Goal: Obtain resource: Download file/media

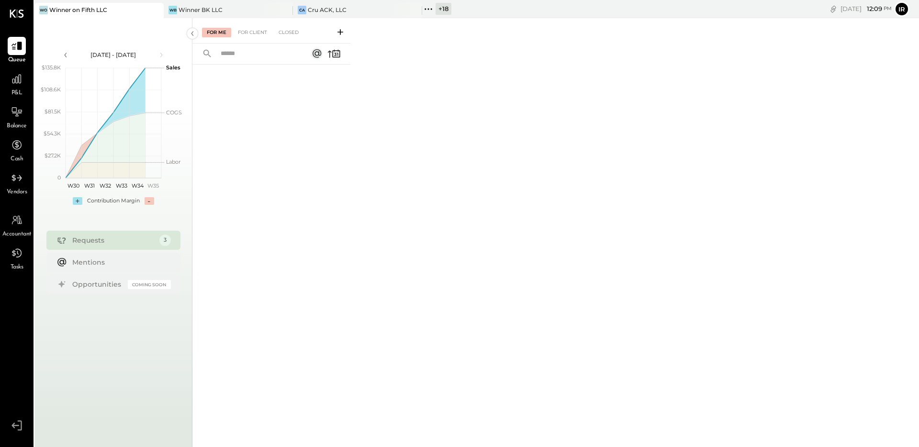
click at [434, 10] on icon at bounding box center [428, 9] width 12 height 12
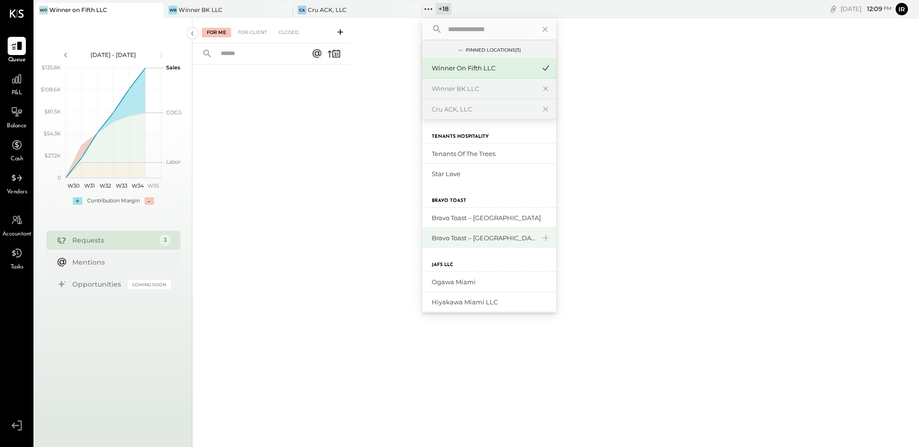
click at [464, 235] on div "Bravo Toast – [GEOGRAPHIC_DATA]" at bounding box center [483, 238] width 103 height 9
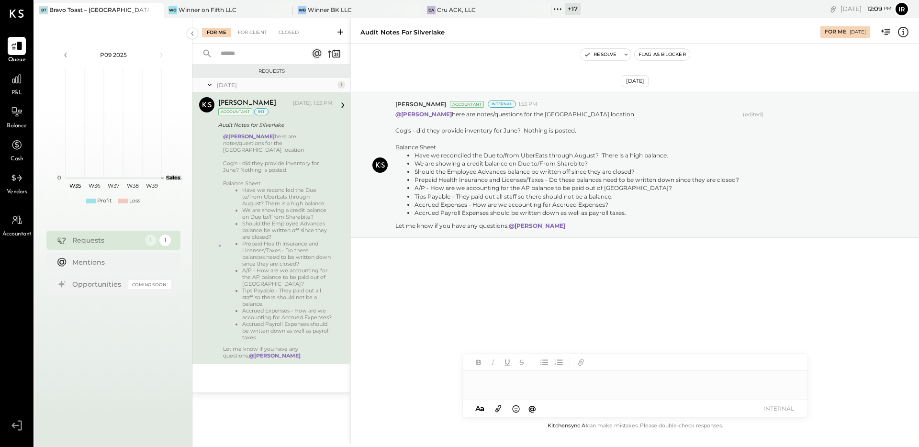
click at [264, 243] on li "Prepaid Health Insurance and Licenses/Taxes - Do these balances need to be writ…" at bounding box center [287, 253] width 91 height 27
click at [283, 207] on li "We are showing a credit balance on Due to/From Sharebite?" at bounding box center [287, 213] width 91 height 13
click at [554, 5] on icon at bounding box center [558, 9] width 12 height 12
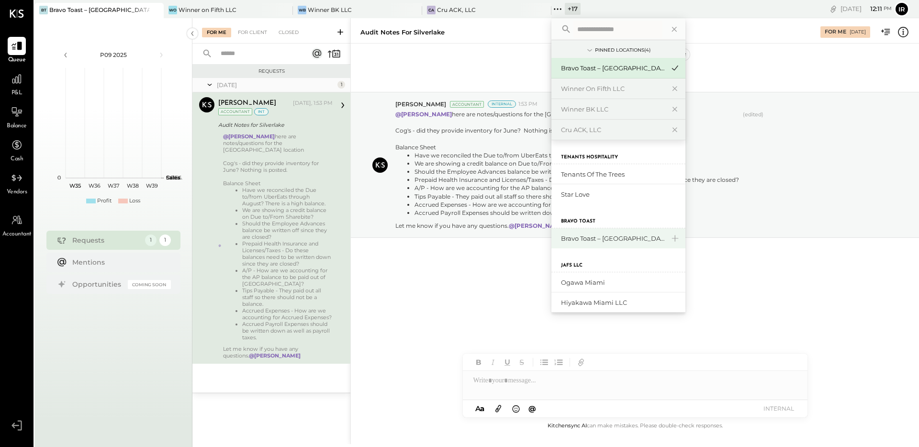
click at [606, 231] on div "Bravo Toast – [GEOGRAPHIC_DATA]" at bounding box center [619, 238] width 134 height 20
click at [596, 236] on div "Bravo Toast – [GEOGRAPHIC_DATA]" at bounding box center [612, 238] width 103 height 9
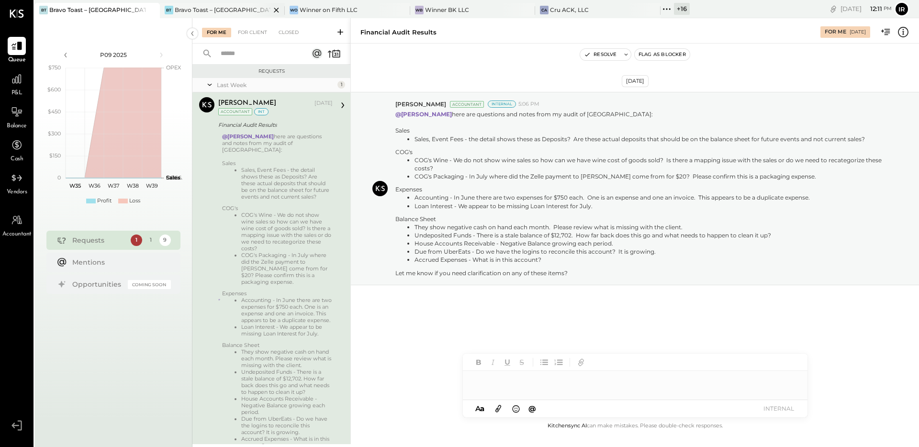
click at [221, 13] on div "Bravo Toast – [GEOGRAPHIC_DATA]" at bounding box center [223, 10] width 96 height 8
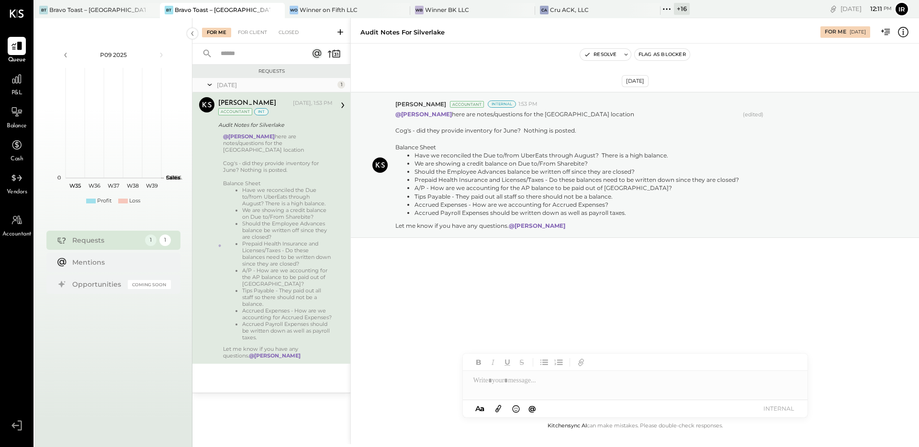
click at [230, 87] on div "[DATE]" at bounding box center [276, 85] width 118 height 8
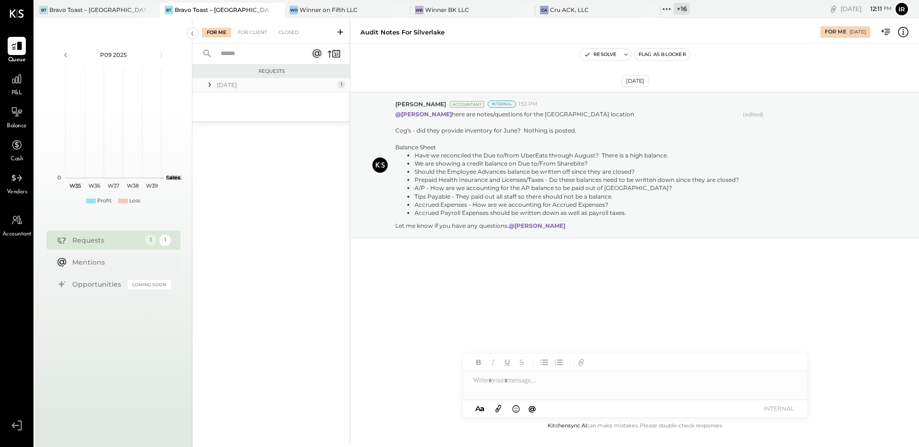
click at [230, 87] on div "[DATE]" at bounding box center [276, 85] width 118 height 8
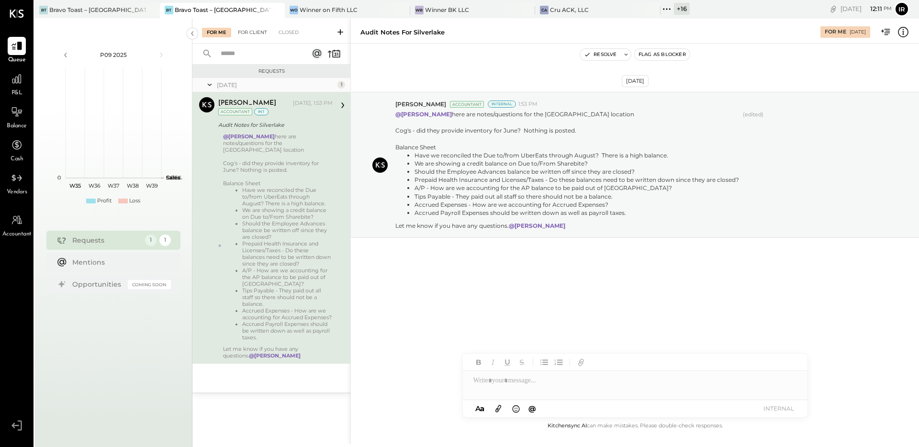
click at [251, 28] on div "For Client" at bounding box center [252, 33] width 39 height 10
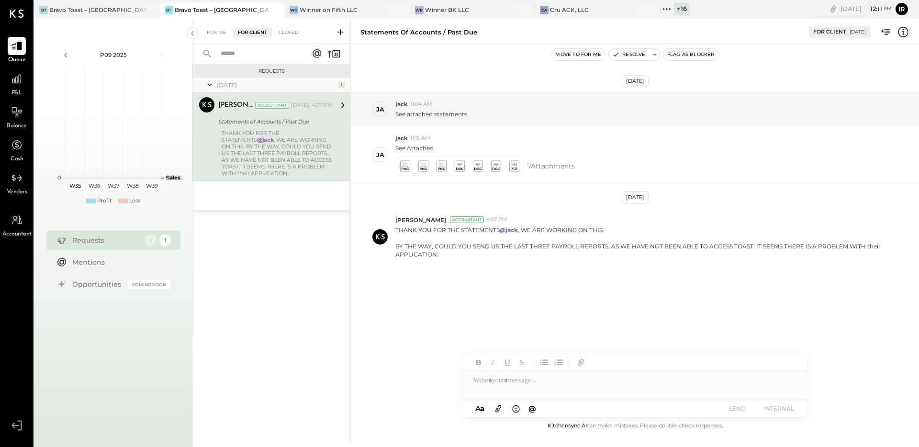
click at [289, 153] on div "THANK YOU FOR THE STATEMENTS @[PERSON_NAME] , WE ARE WORKING ON THIS. BY THE WA…" at bounding box center [277, 153] width 111 height 47
click at [224, 34] on div "For Me" at bounding box center [216, 33] width 29 height 10
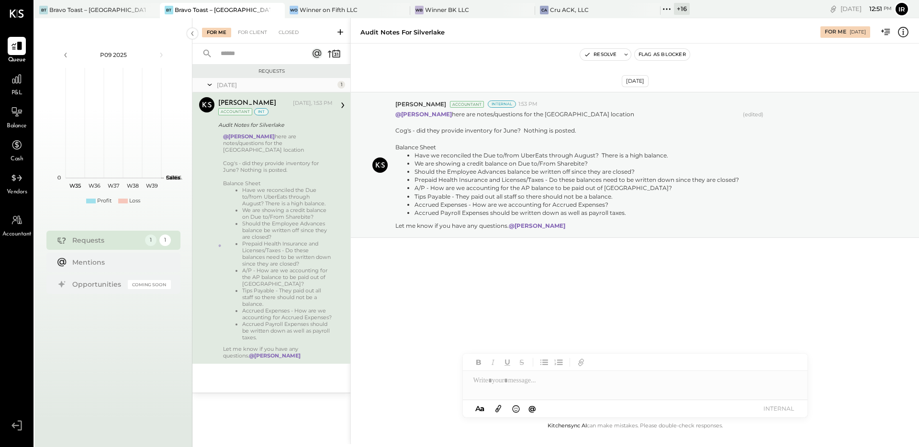
click at [20, 89] on span "P&L" at bounding box center [16, 93] width 11 height 9
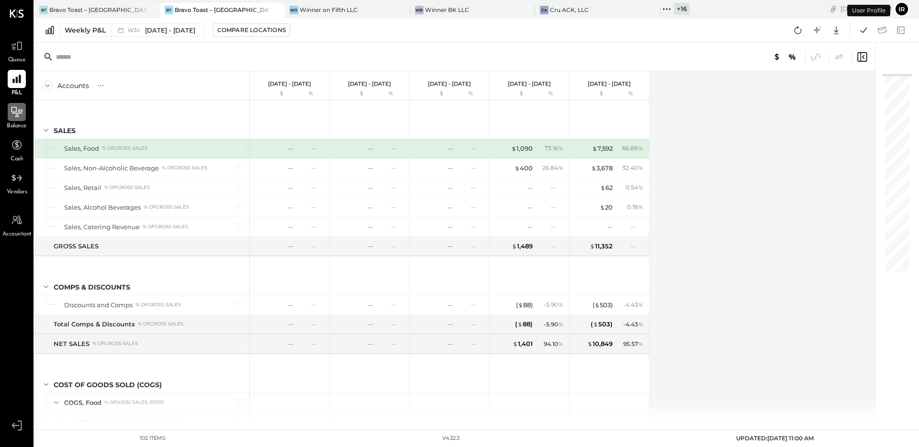
click at [12, 106] on icon at bounding box center [17, 112] width 12 height 12
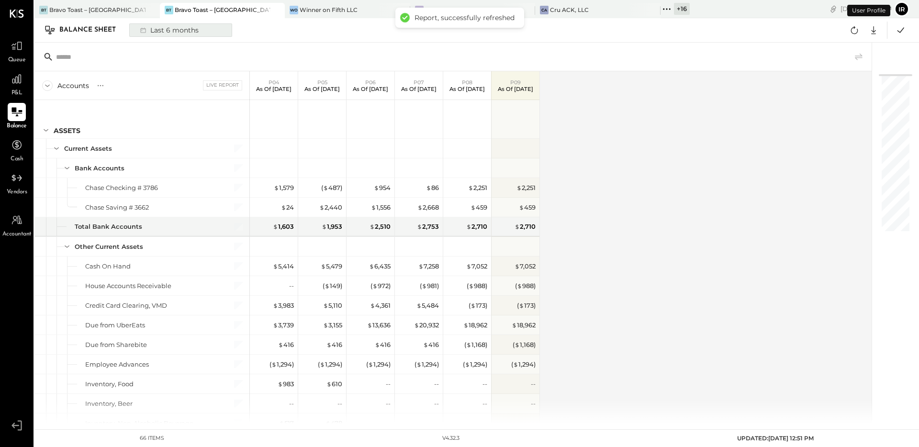
click at [163, 28] on div "Last 6 months" at bounding box center [169, 30] width 68 height 12
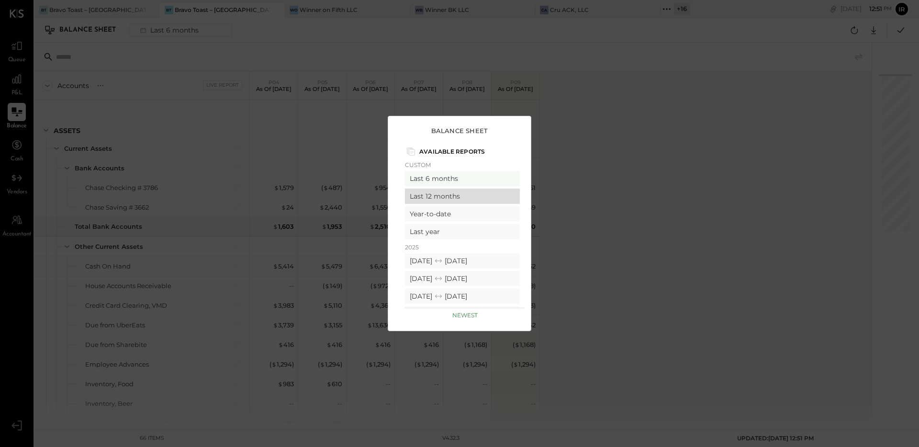
click at [456, 199] on div "Last 12 months" at bounding box center [462, 196] width 115 height 15
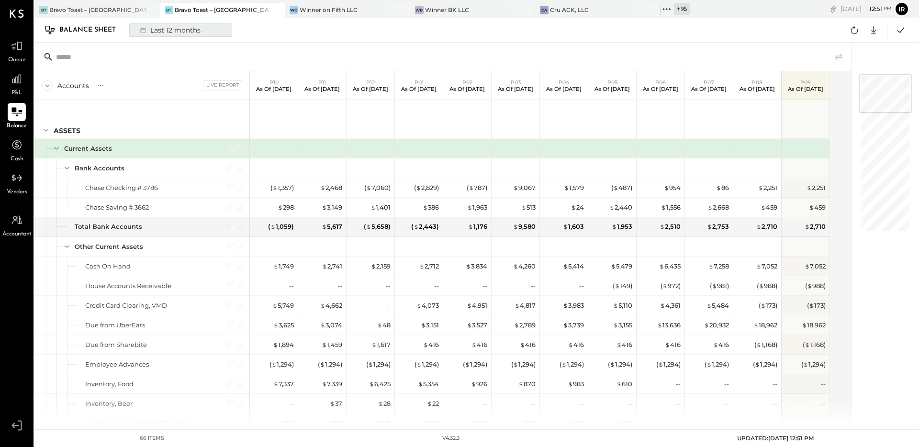
click at [169, 33] on div "Last 12 months" at bounding box center [170, 30] width 70 height 12
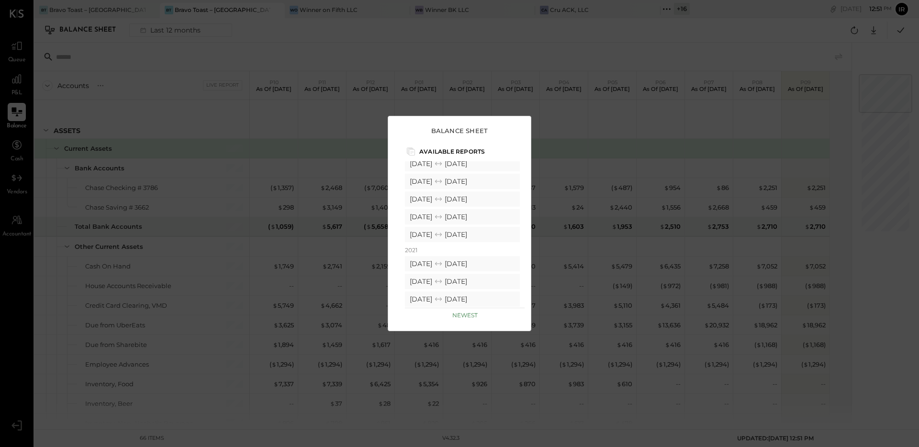
scroll to position [810, 0]
click at [457, 249] on div "[DATE] [DATE]" at bounding box center [462, 246] width 115 height 15
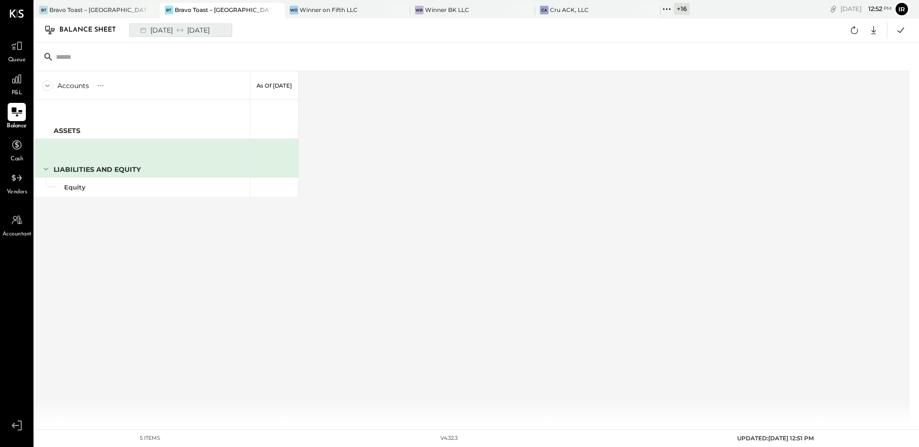
click at [192, 35] on div "[DATE] [DATE]" at bounding box center [174, 30] width 79 height 12
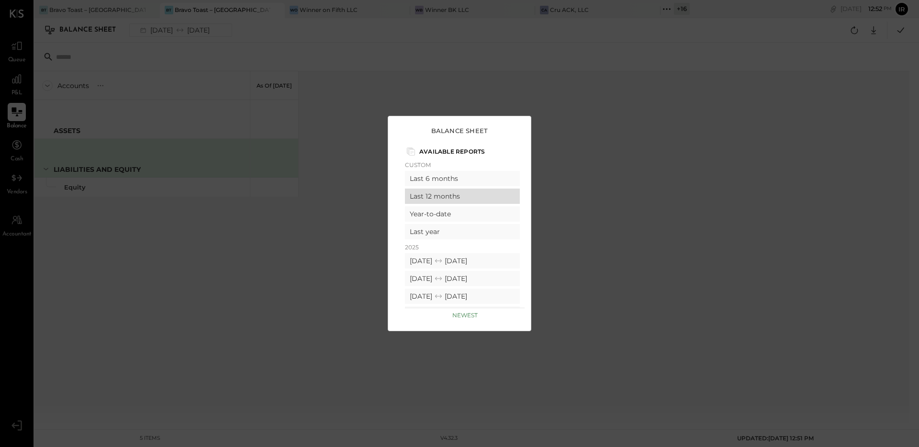
click at [461, 196] on div "Last 12 months" at bounding box center [462, 196] width 115 height 15
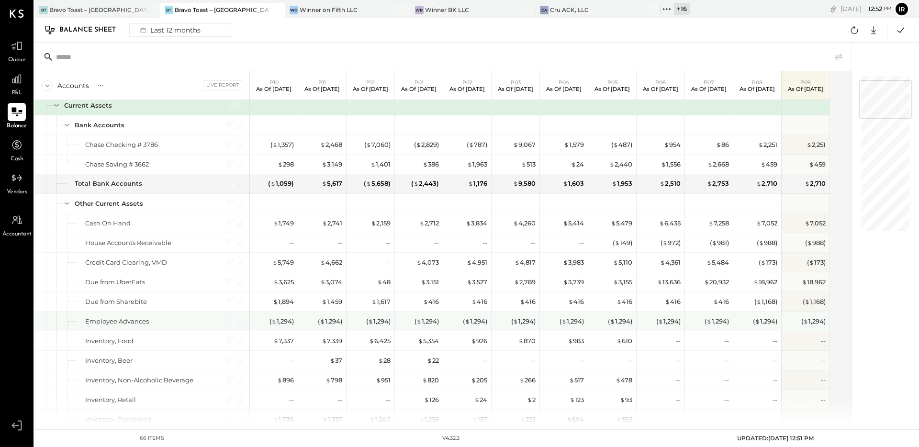
scroll to position [49, 0]
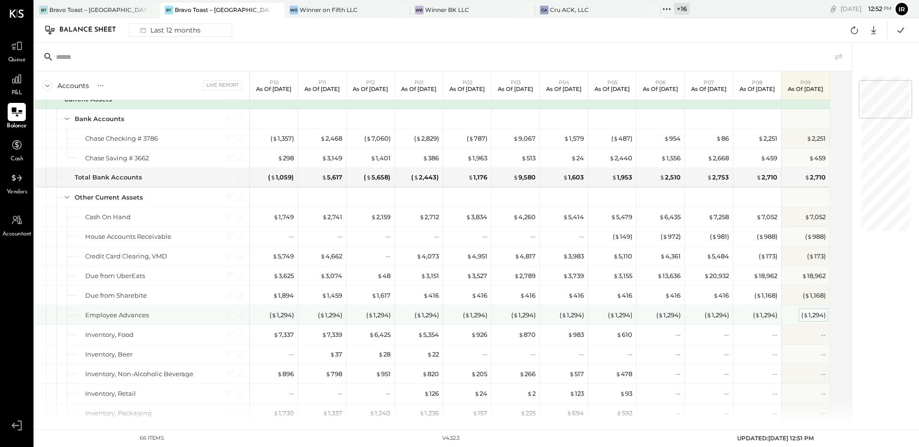
click at [689, 314] on div "( $ 1,294 )" at bounding box center [814, 315] width 24 height 9
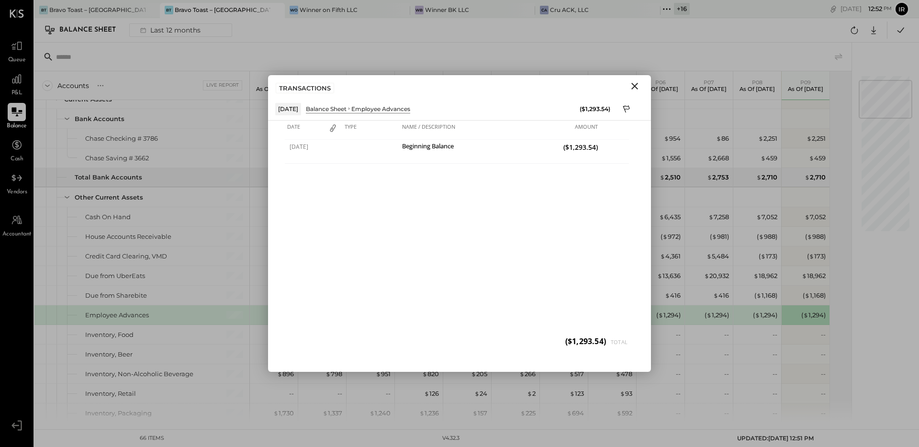
click at [634, 91] on icon "Close" at bounding box center [634, 85] width 11 height 11
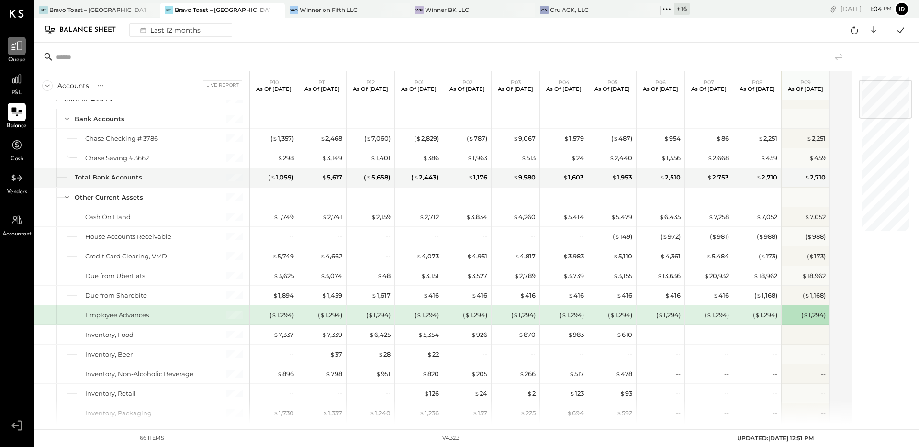
click at [21, 48] on icon at bounding box center [17, 46] width 12 height 12
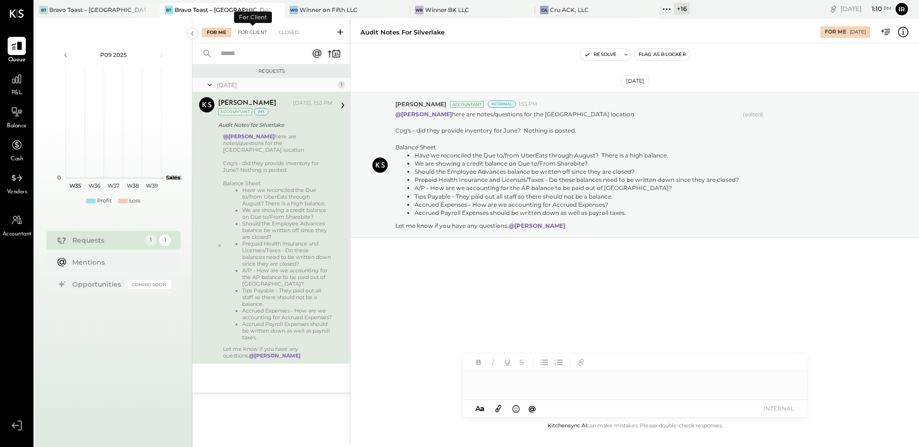
click at [251, 36] on div "For Client" at bounding box center [252, 33] width 39 height 10
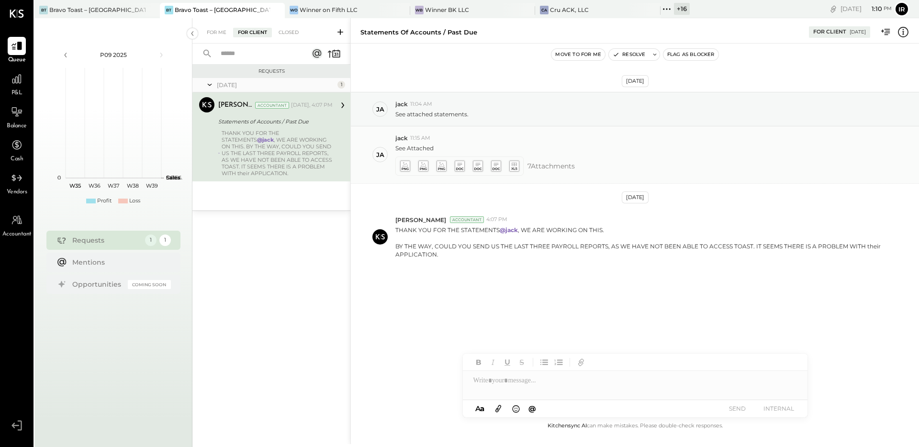
click at [389, 161] on div "[PERSON_NAME] 11:15 AM See Attached 7 Attachment s" at bounding box center [635, 154] width 568 height 57
click at [404, 167] on icon at bounding box center [405, 165] width 10 height 11
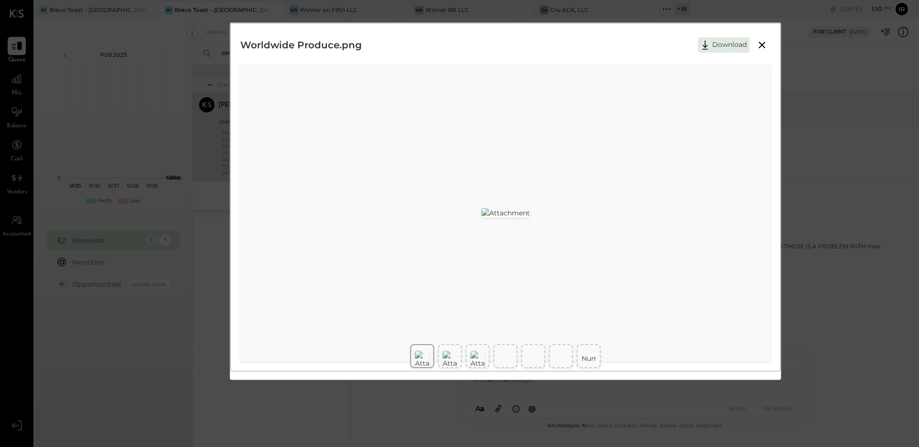
click at [689, 47] on icon at bounding box center [762, 44] width 11 height 11
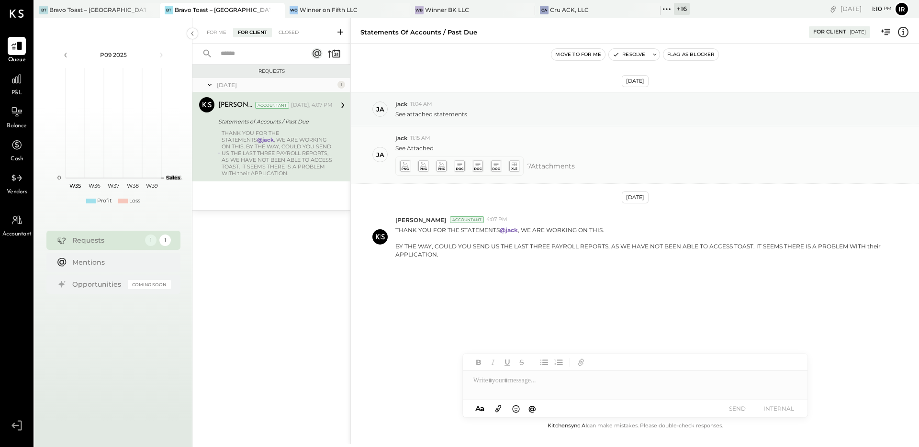
click at [424, 169] on icon at bounding box center [423, 165] width 10 height 11
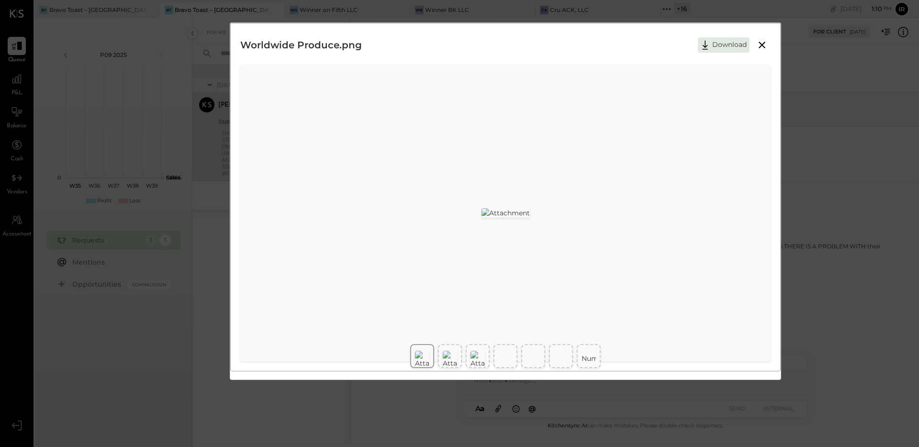
click at [689, 45] on icon at bounding box center [762, 45] width 7 height 7
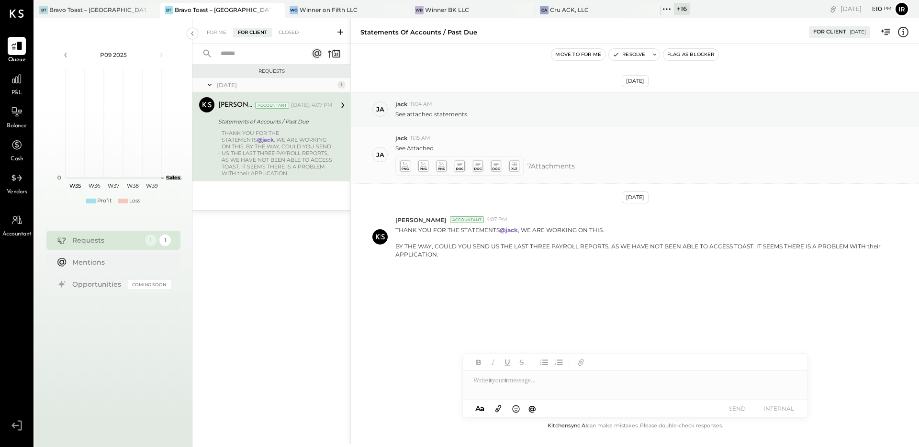
click at [441, 162] on icon at bounding box center [441, 165] width 10 height 11
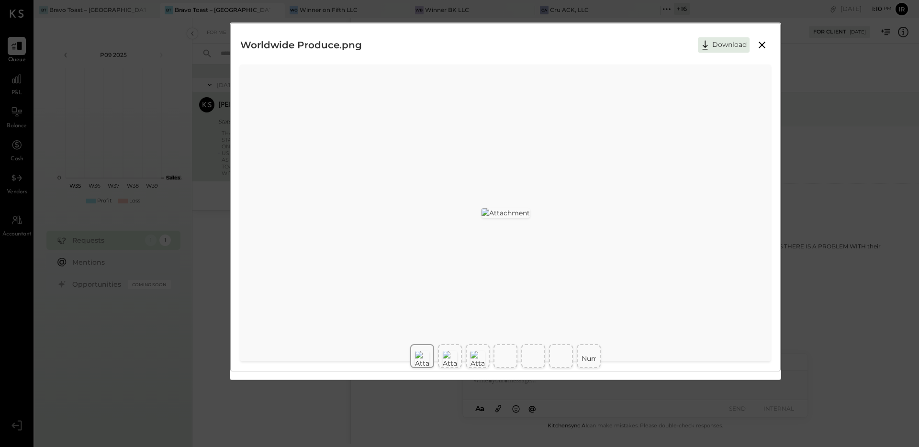
click at [689, 45] on icon at bounding box center [762, 45] width 7 height 7
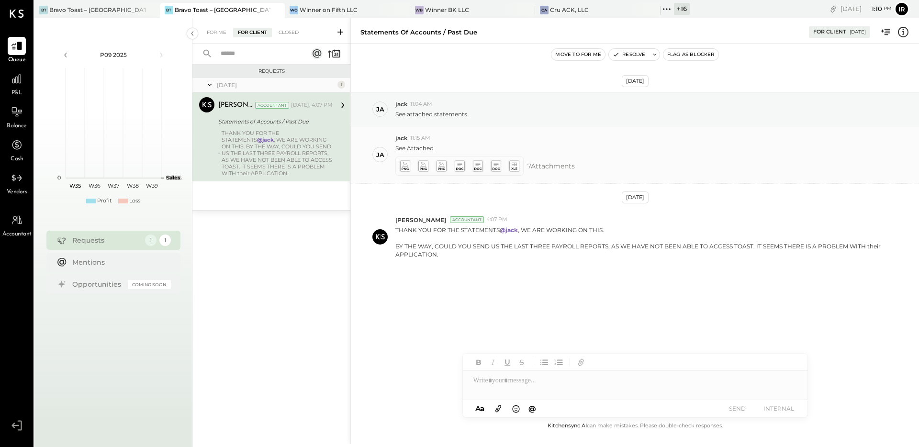
click at [460, 165] on icon at bounding box center [459, 165] width 10 height 11
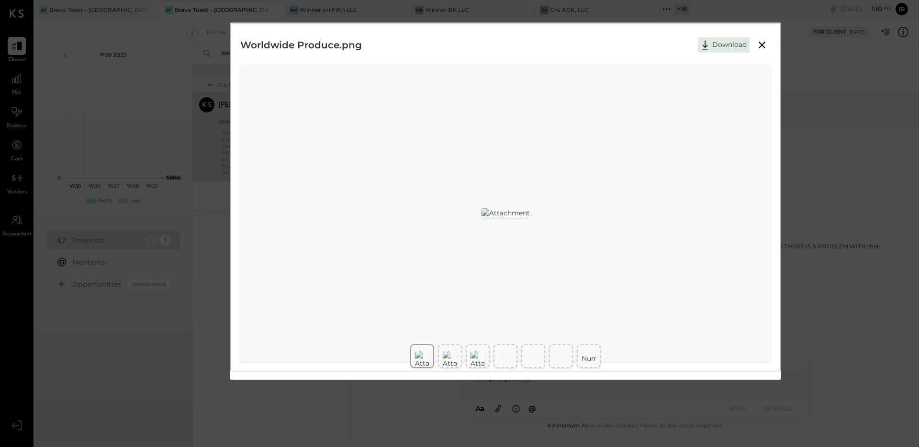
click at [689, 43] on icon at bounding box center [762, 44] width 11 height 11
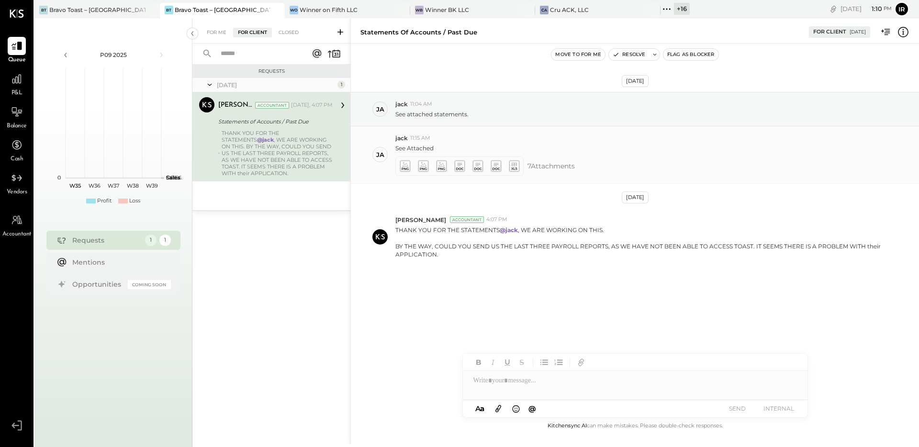
click at [495, 164] on icon at bounding box center [496, 164] width 5 height 3
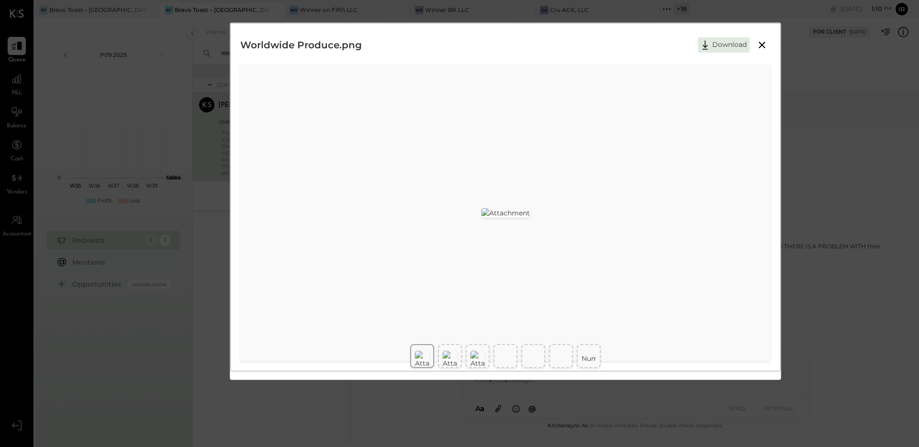
click at [689, 45] on icon at bounding box center [762, 44] width 11 height 11
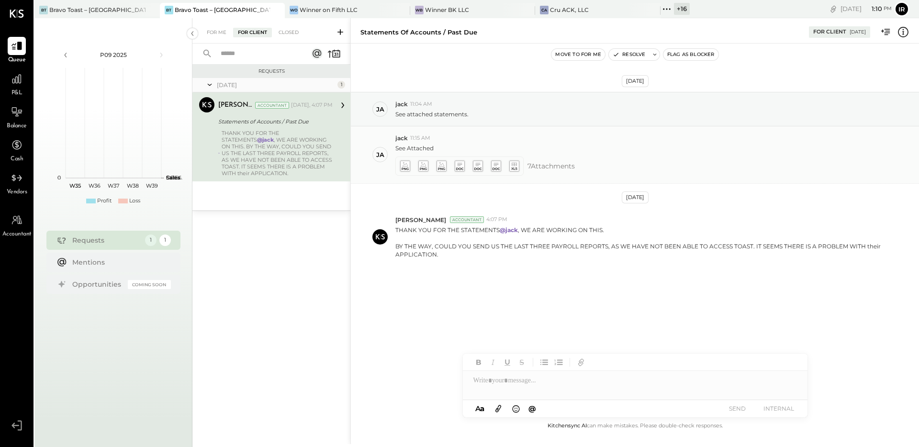
click at [515, 164] on icon at bounding box center [514, 163] width 5 height 3
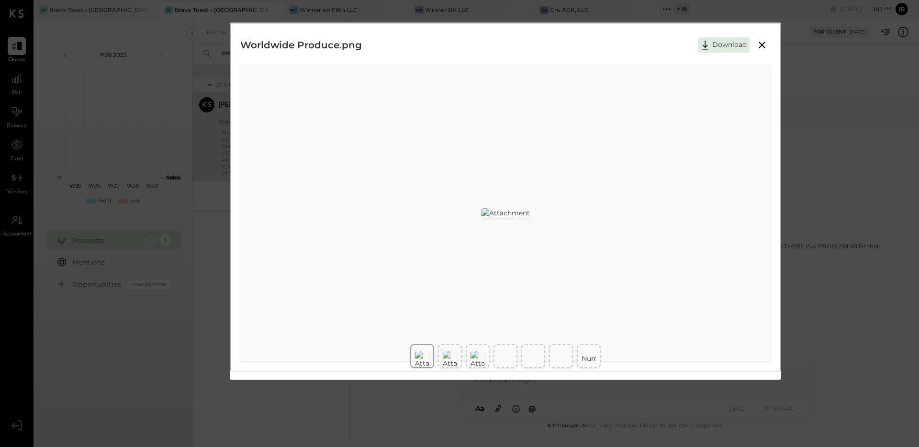
click at [444, 357] on img at bounding box center [450, 359] width 14 height 17
click at [472, 355] on img at bounding box center [478, 359] width 14 height 17
click at [587, 354] on td "Number" at bounding box center [596, 358] width 28 height 19
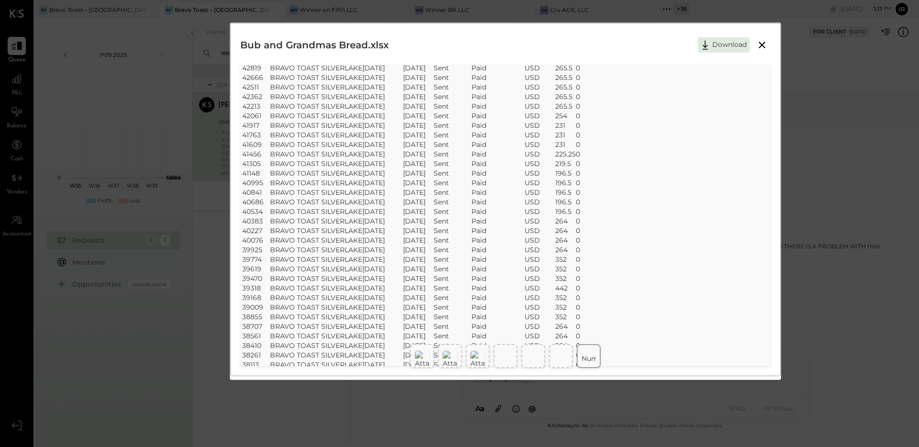
scroll to position [449, 0]
click at [419, 353] on img at bounding box center [422, 359] width 14 height 17
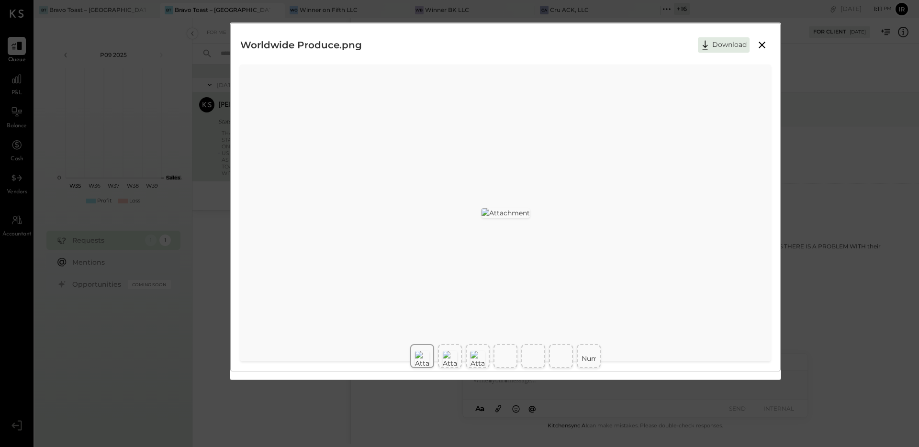
click at [441, 345] on div at bounding box center [450, 356] width 24 height 24
click at [478, 351] on img at bounding box center [478, 359] width 14 height 17
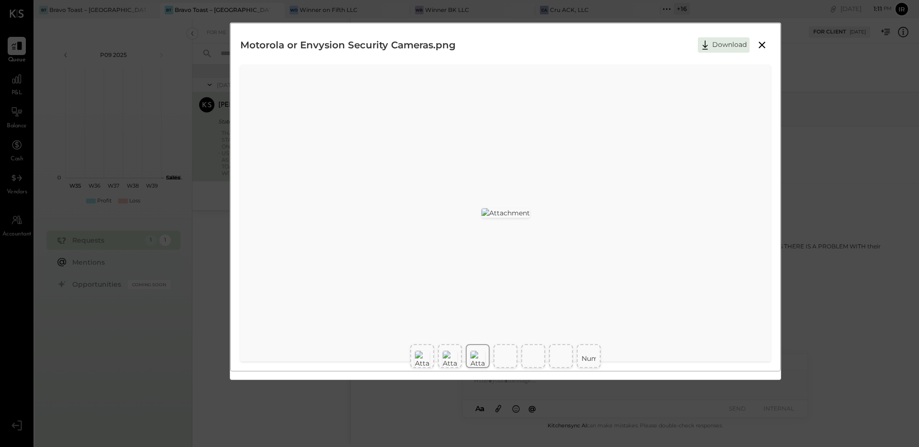
scroll to position [0, 0]
click at [517, 342] on div "SheetJS Table Export Number Customer Invoice date Due date Sent status Payment …" at bounding box center [505, 356] width 551 height 32
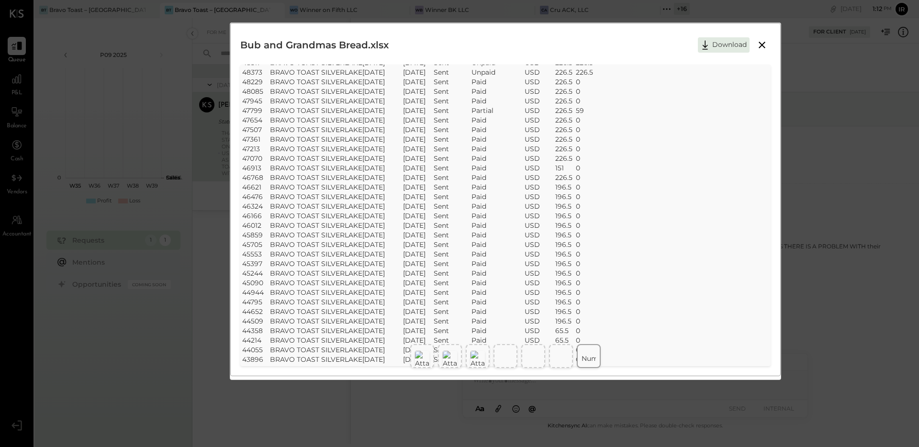
scroll to position [0, 0]
click at [419, 360] on img at bounding box center [422, 359] width 14 height 17
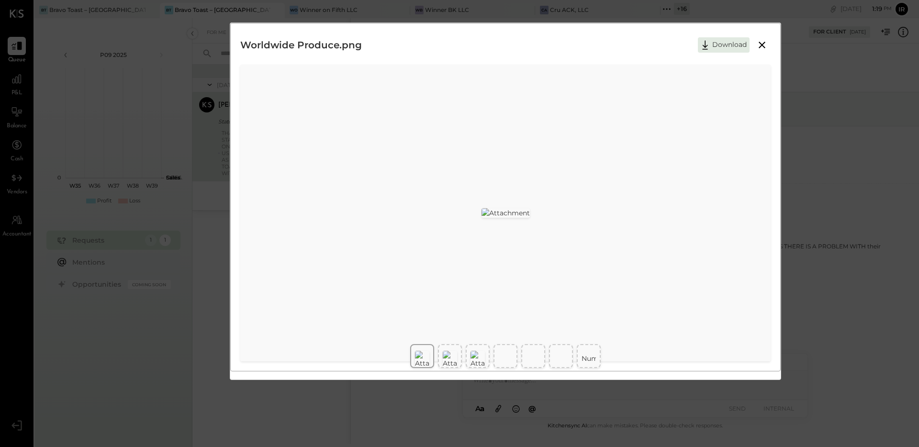
click at [449, 355] on img at bounding box center [450, 359] width 14 height 17
click at [421, 351] on img at bounding box center [422, 359] width 14 height 17
click at [446, 353] on img at bounding box center [450, 359] width 14 height 17
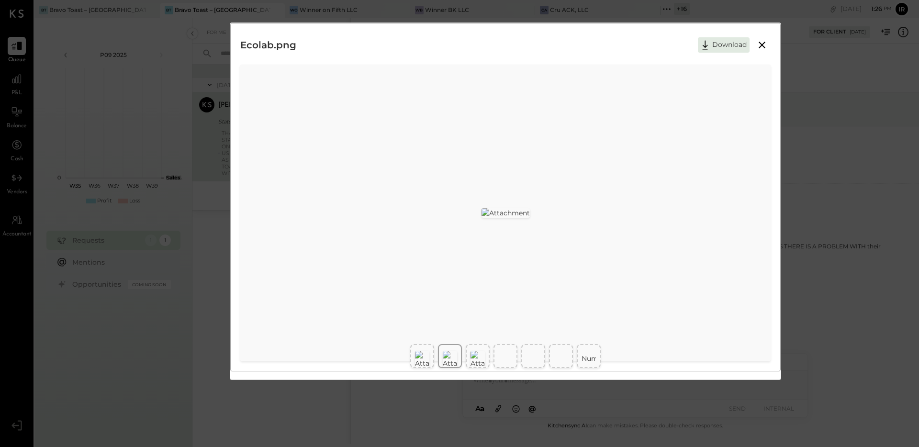
scroll to position [21, 0]
click at [530, 209] on img at bounding box center [506, 213] width 48 height 10
click at [428, 351] on img at bounding box center [422, 359] width 14 height 17
click at [478, 351] on img at bounding box center [478, 359] width 14 height 17
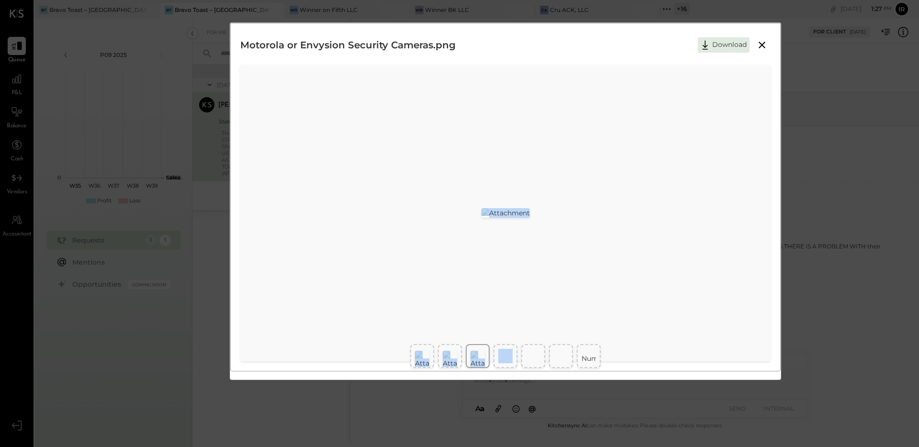
drag, startPoint x: 498, startPoint y: 226, endPoint x: 505, endPoint y: 306, distance: 79.9
click at [505, 306] on div "Motorola or Envysion Security Cameras.png Download SheetJS Table Export Number …" at bounding box center [505, 197] width 551 height 349
click at [530, 218] on img at bounding box center [506, 213] width 48 height 10
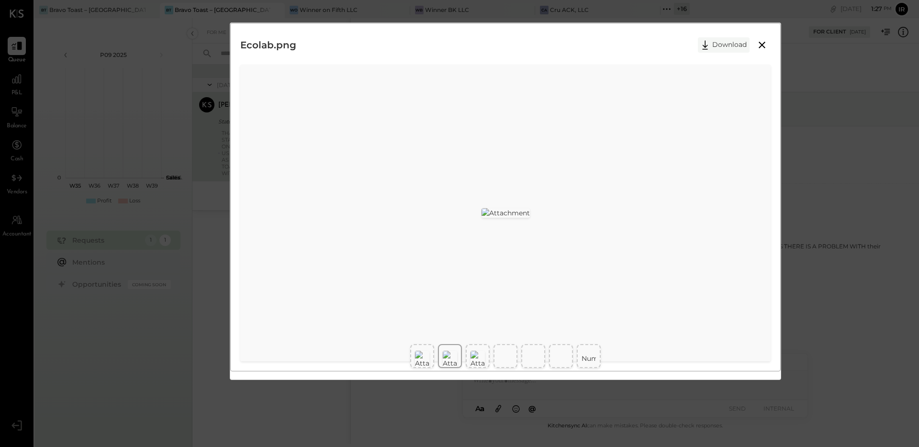
click at [689, 46] on button "Download" at bounding box center [724, 44] width 52 height 15
click at [474, 356] on img at bounding box center [478, 359] width 14 height 17
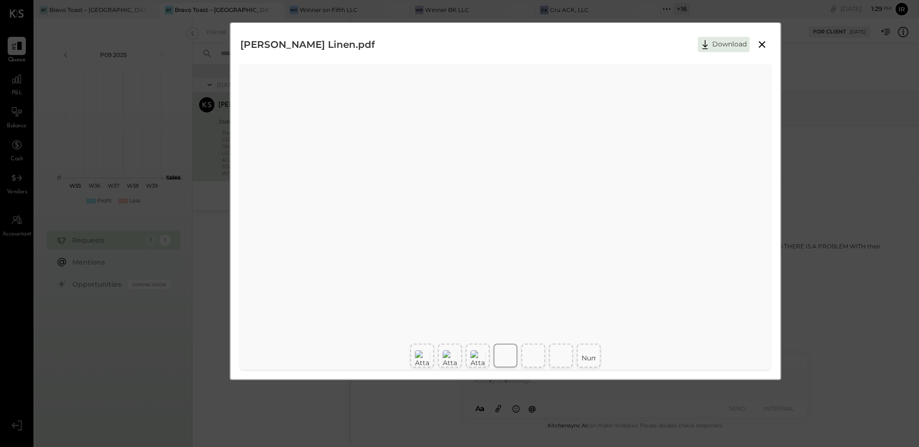
click at [590, 355] on td "Number" at bounding box center [596, 358] width 28 height 19
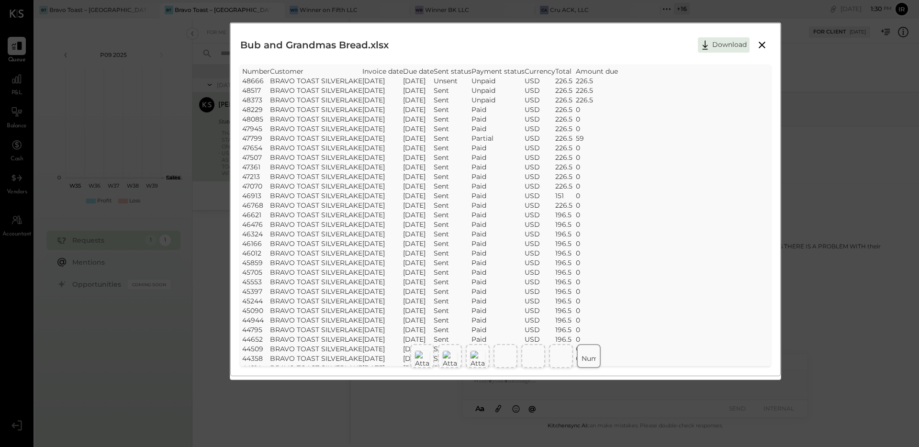
scroll to position [0, 0]
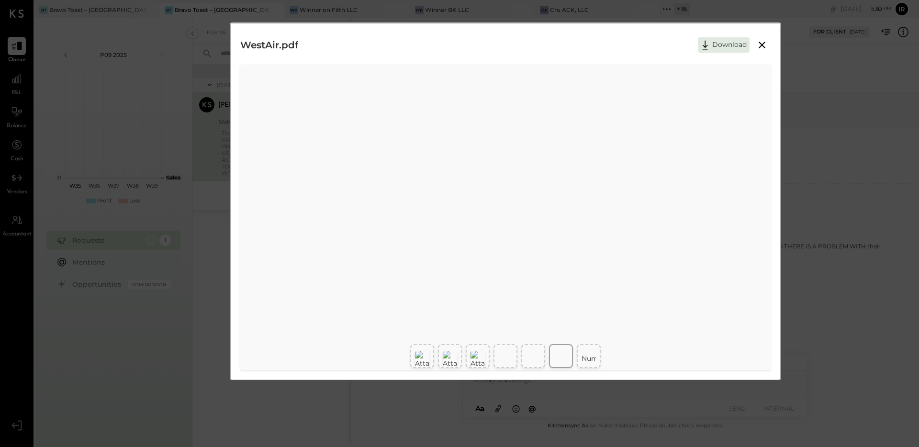
click at [480, 356] on img at bounding box center [478, 359] width 14 height 17
click at [453, 357] on img at bounding box center [450, 359] width 14 height 17
click at [429, 353] on img at bounding box center [422, 359] width 14 height 17
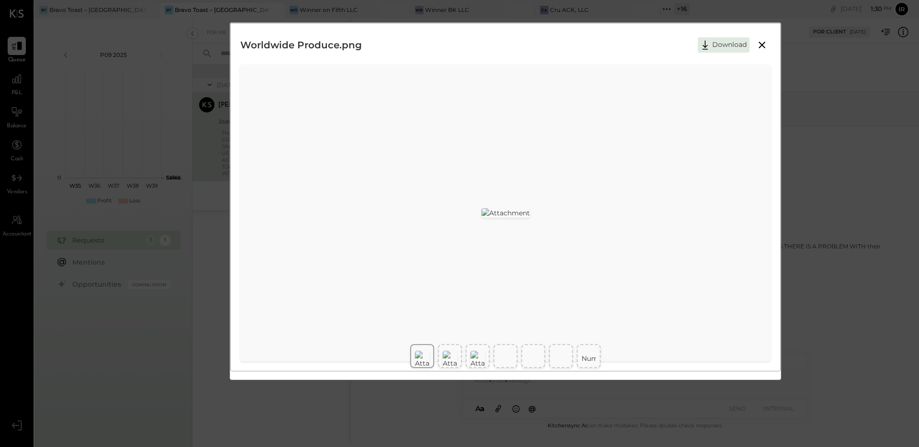
click at [452, 361] on img at bounding box center [450, 359] width 14 height 17
click at [521, 354] on div at bounding box center [533, 356] width 24 height 24
click at [494, 355] on div at bounding box center [506, 356] width 24 height 24
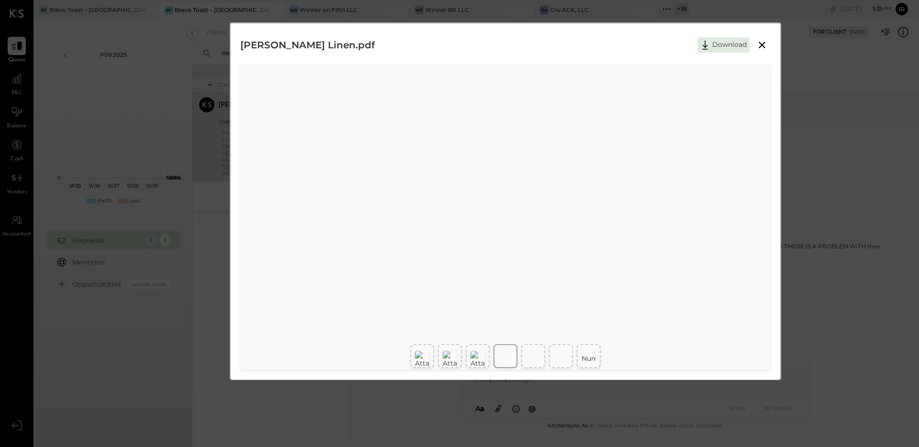
click at [593, 357] on td "Number" at bounding box center [596, 358] width 28 height 19
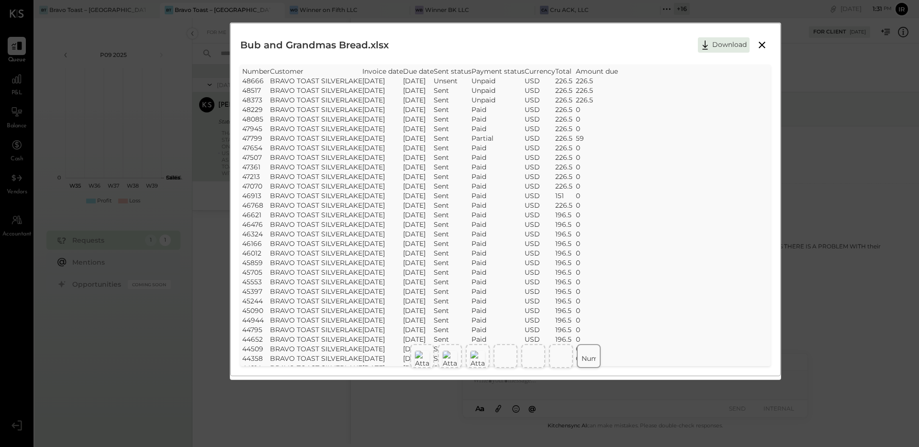
scroll to position [449, 0]
click at [689, 50] on button "Download" at bounding box center [724, 44] width 52 height 15
click at [480, 354] on img at bounding box center [478, 359] width 14 height 17
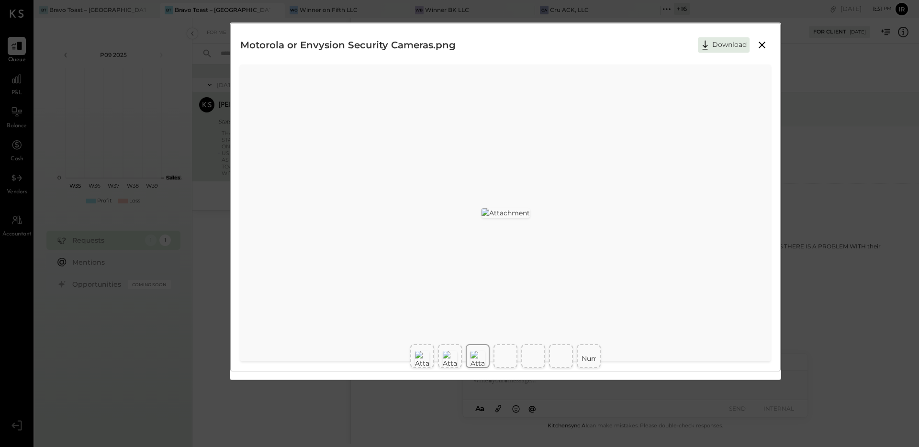
click at [445, 357] on img at bounding box center [450, 359] width 14 height 17
click at [543, 360] on div at bounding box center [533, 356] width 24 height 24
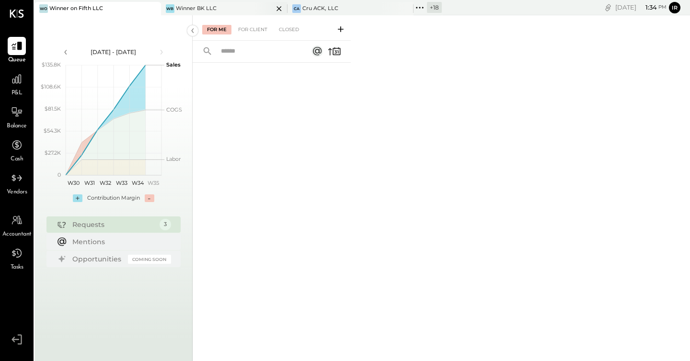
click at [206, 9] on div "Winner BK LLC" at bounding box center [196, 9] width 41 height 8
